Goal: Transaction & Acquisition: Purchase product/service

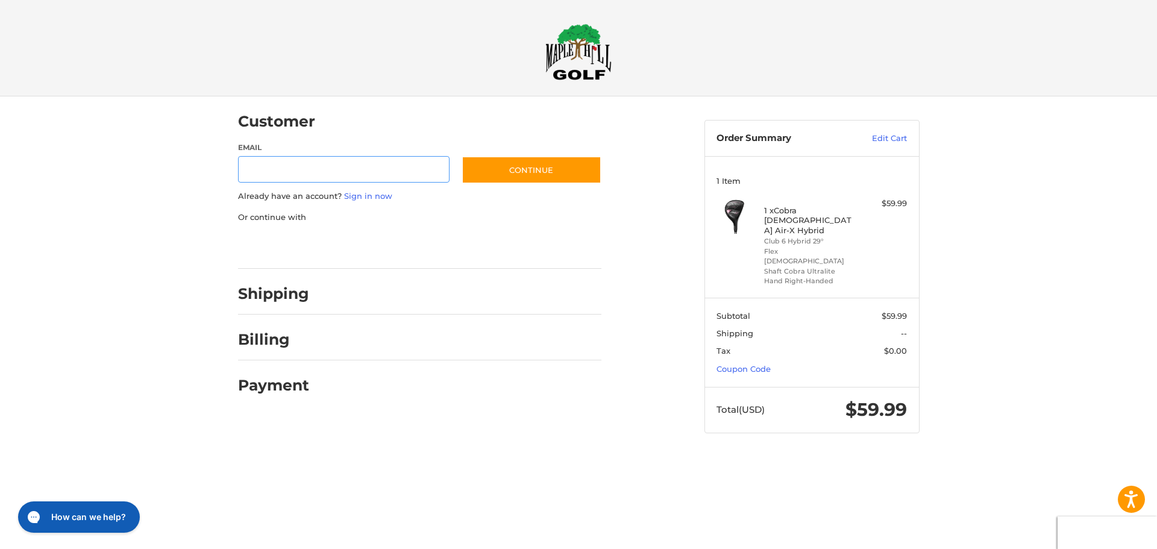
click at [324, 165] on input "Email" at bounding box center [344, 169] width 212 height 27
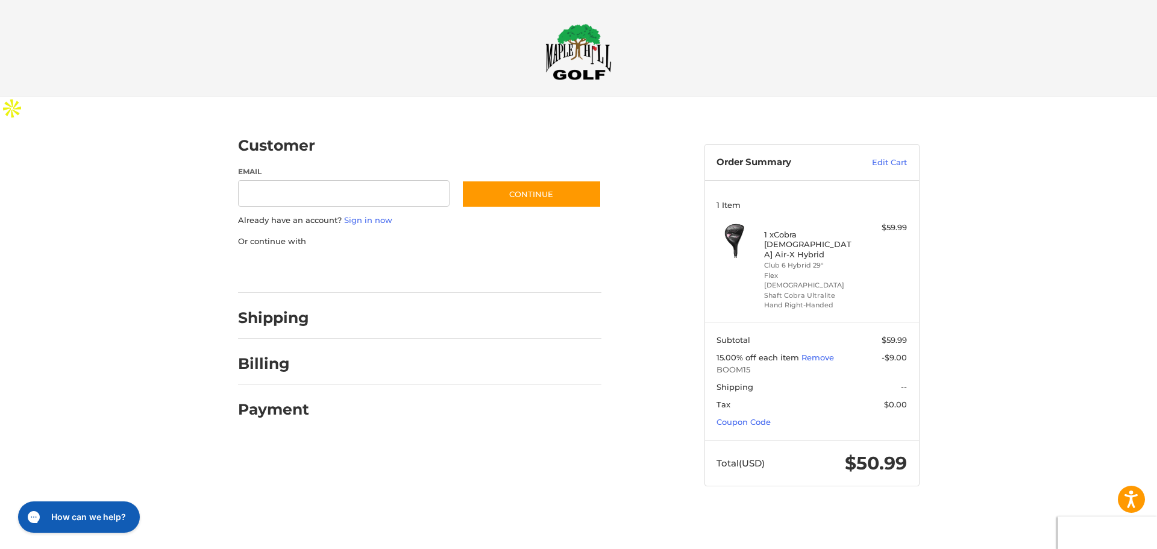
click at [725, 510] on div at bounding box center [578, 510] width 1157 height 0
click at [0, 510] on div at bounding box center [0, 510] width 0 height 0
